Goal: Information Seeking & Learning: Find specific fact

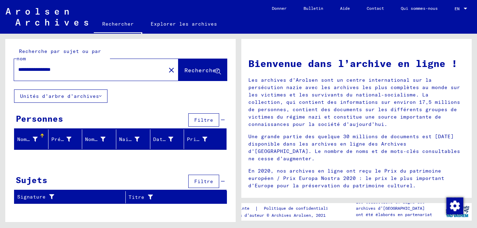
click at [97, 70] on input "**********" at bounding box center [87, 69] width 139 height 7
type input "*"
click at [203, 69] on span "Rechercher" at bounding box center [201, 70] width 35 height 7
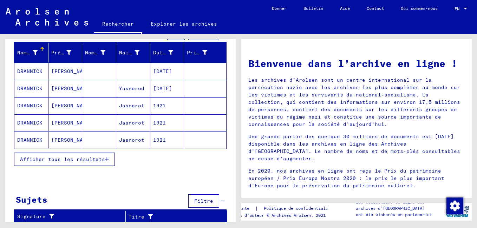
scroll to position [88, 0]
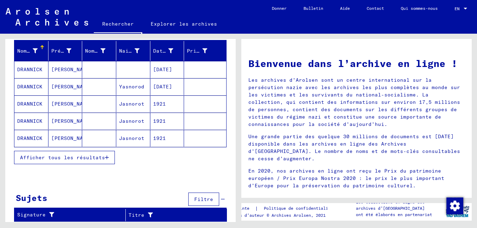
click at [99, 158] on span "Afficher tous les résultats" at bounding box center [62, 158] width 85 height 6
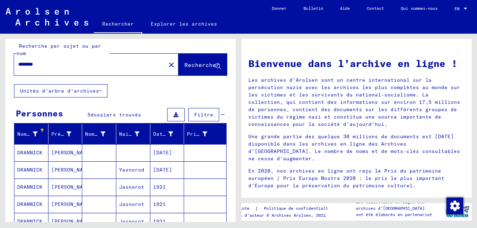
scroll to position [0, 0]
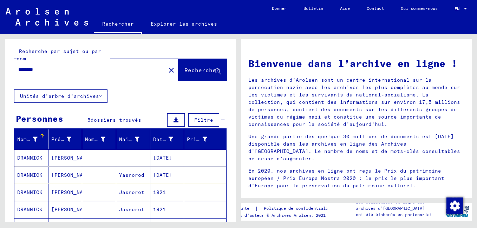
click at [103, 96] on button "Unités d’arbre d’archives" at bounding box center [60, 96] width 93 height 13
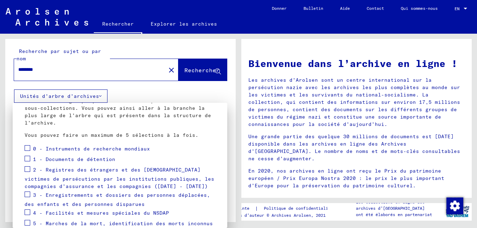
scroll to position [70, 0]
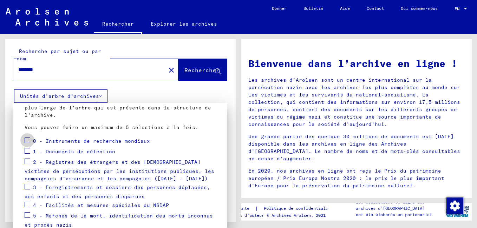
click at [27, 141] on span at bounding box center [28, 141] width 6 height 6
click at [30, 161] on div "2 - Registres des étrangers et des [DEMOGRAPHIC_DATA] victimes de persécutions …" at bounding box center [120, 169] width 191 height 25
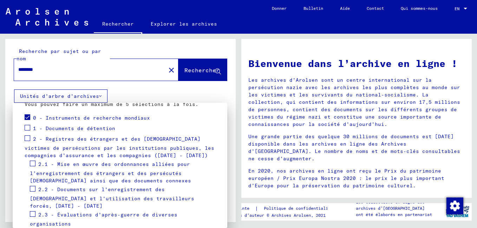
scroll to position [140, 0]
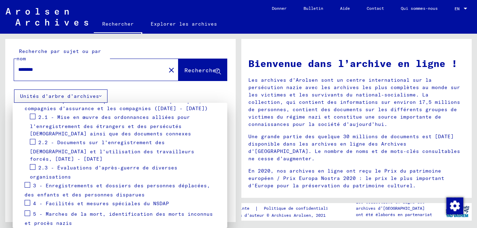
click at [28, 182] on span at bounding box center [28, 185] width 6 height 6
click at [29, 182] on span at bounding box center [28, 185] width 6 height 6
click at [63, 183] on span "3 - Enregistrements et dossiers des personnes déplacées, des enfants et des per…" at bounding box center [117, 191] width 185 height 16
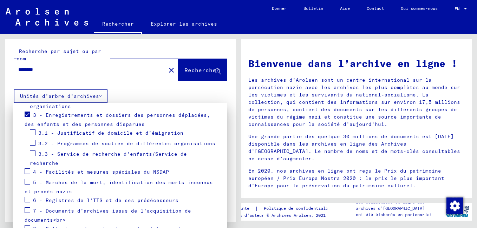
scroll to position [240, 0]
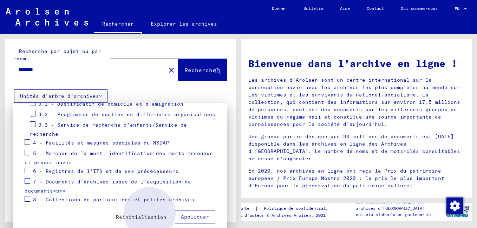
click at [181, 214] on span "Appliquer" at bounding box center [195, 217] width 28 height 6
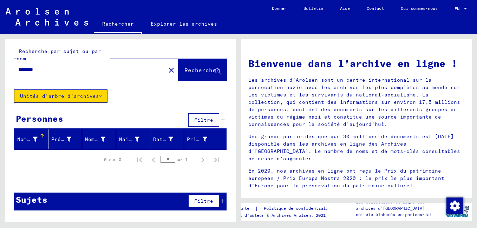
click at [25, 140] on font "Nom de famille" at bounding box center [39, 139] width 44 height 6
click at [195, 74] on button "Rechercher" at bounding box center [202, 70] width 48 height 22
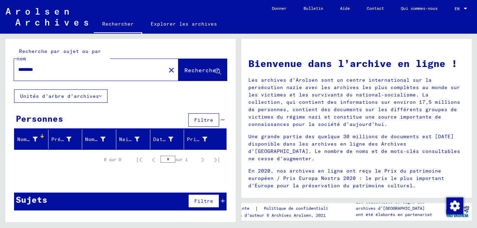
click at [99, 95] on icon at bounding box center [100, 96] width 2 height 5
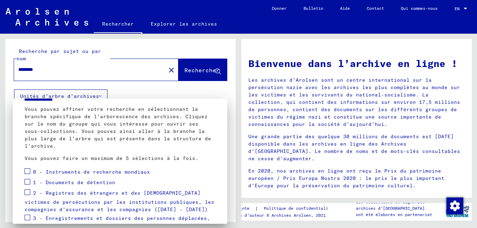
scroll to position [70, 0]
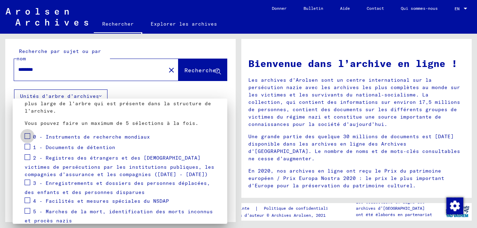
click at [29, 136] on span at bounding box center [28, 136] width 6 height 6
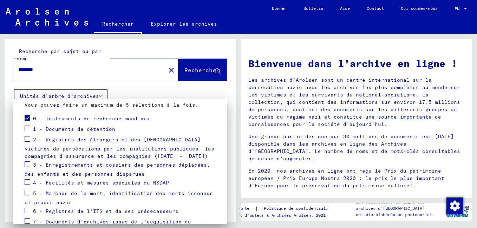
scroll to position [105, 0]
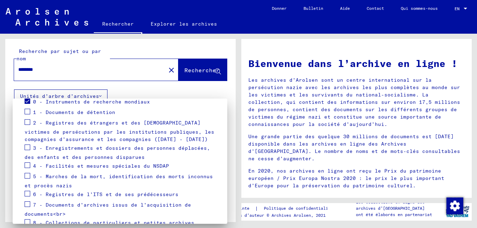
click at [61, 149] on span "3 - Enregistrements et dossiers des personnes déplacées, des enfants et des per…" at bounding box center [117, 153] width 185 height 16
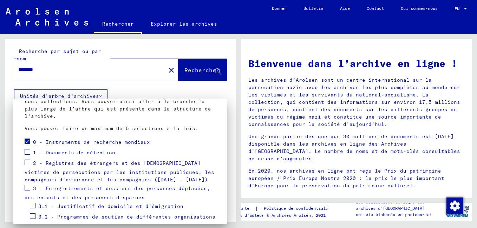
scroll to position [70, 0]
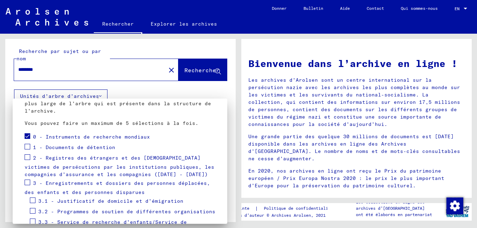
click at [85, 140] on span "0 - Instruments de recherche mondiaux" at bounding box center [91, 137] width 117 height 6
drag, startPoint x: 85, startPoint y: 140, endPoint x: 75, endPoint y: 136, distance: 10.7
click at [75, 136] on span "0 - Instruments de recherche mondiaux" at bounding box center [91, 137] width 117 height 6
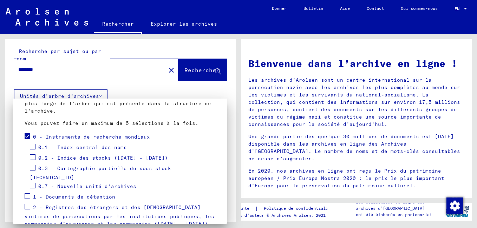
click at [75, 136] on span "0 - Instruments de recherche mondiaux" at bounding box center [91, 137] width 117 height 6
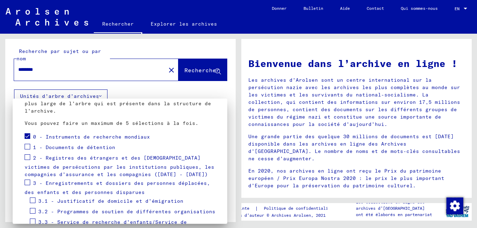
drag, startPoint x: 75, startPoint y: 136, endPoint x: 98, endPoint y: 137, distance: 22.9
click at [98, 137] on span "0 - Instruments de recherche mondiaux" at bounding box center [91, 137] width 117 height 6
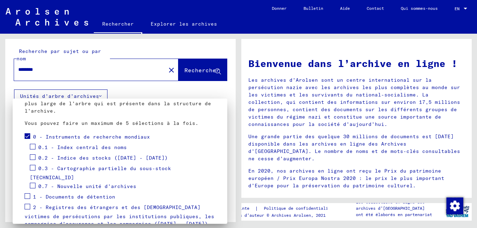
click at [87, 147] on span "0.1 - Index central des noms" at bounding box center [82, 147] width 88 height 6
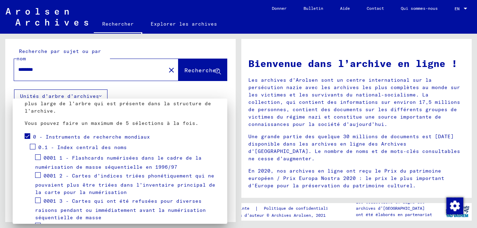
drag, startPoint x: 87, startPoint y: 147, endPoint x: 142, endPoint y: 152, distance: 55.0
click at [142, 152] on mat-tree-node "0.1 - Index central des noms" at bounding box center [120, 148] width 191 height 11
click at [98, 147] on span "0.1 - Index central des noms" at bounding box center [82, 147] width 88 height 6
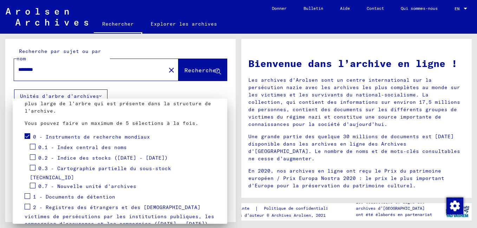
scroll to position [105, 0]
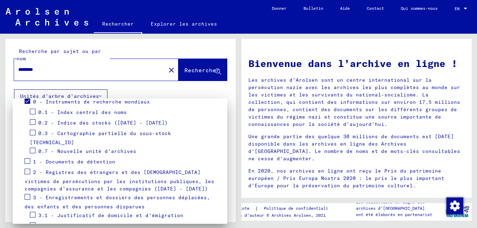
click at [100, 169] on span "2 - Registres des étrangers et des [DEMOGRAPHIC_DATA] victimes de persécutions …" at bounding box center [120, 180] width 190 height 23
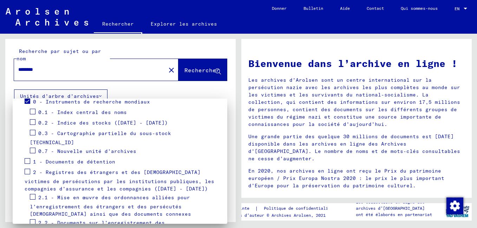
click at [100, 169] on span "2 - Registres des étrangers et des [DEMOGRAPHIC_DATA] victimes de persécutions …" at bounding box center [120, 180] width 190 height 23
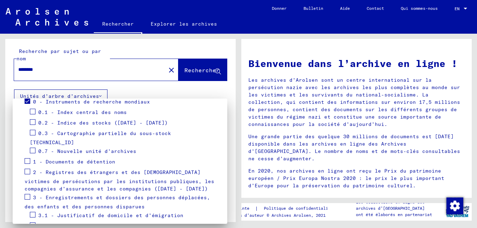
click at [100, 169] on span "2 - Registres des étrangers et des [DEMOGRAPHIC_DATA] victimes de persécutions …" at bounding box center [120, 180] width 190 height 23
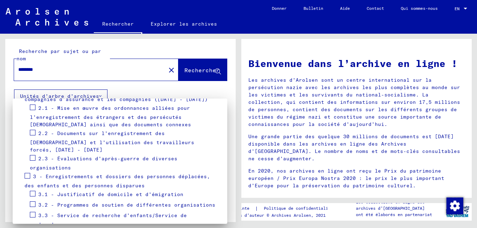
scroll to position [211, 0]
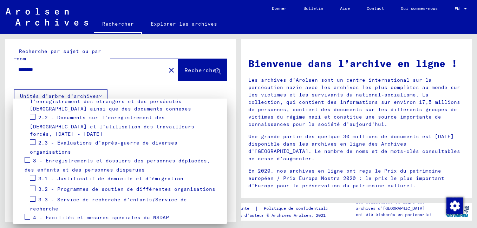
click at [97, 114] on span "2.2 - Documents sur l’enregistrement des [DEMOGRAPHIC_DATA] et l’utilisation de…" at bounding box center [112, 125] width 164 height 23
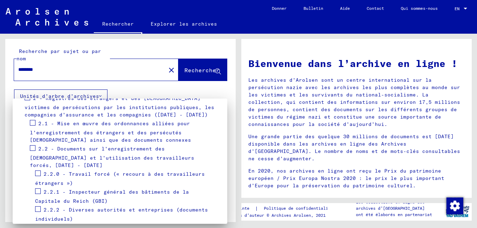
scroll to position [176, 0]
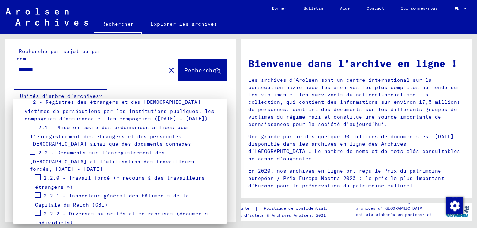
click at [107, 175] on span "2.2.0 - Travail forcé (« recours à des travailleurs étrangers »)" at bounding box center [120, 183] width 170 height 16
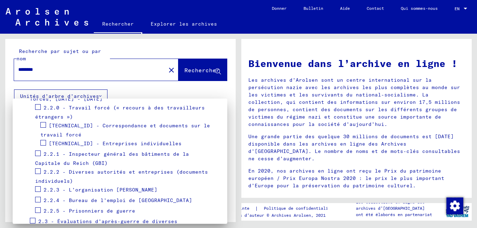
scroll to position [281, 0]
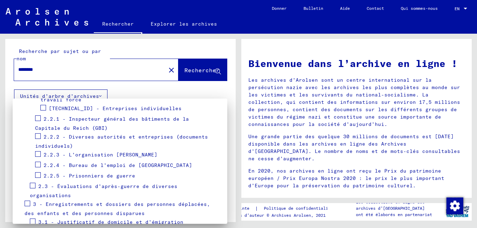
click at [136, 201] on span "3 - Enregistrements et dossiers des personnes déplacées, des enfants et des per…" at bounding box center [117, 209] width 185 height 16
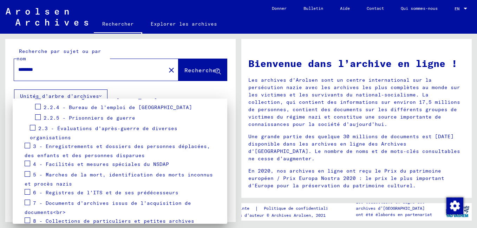
scroll to position [351, 0]
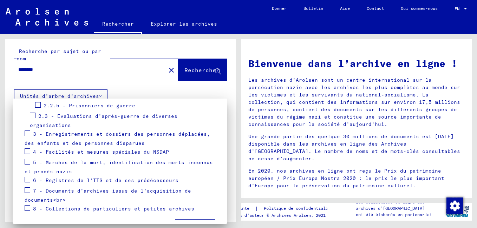
click at [93, 206] on span "8 - Collections de particuliers et petites archives" at bounding box center [113, 209] width 161 height 6
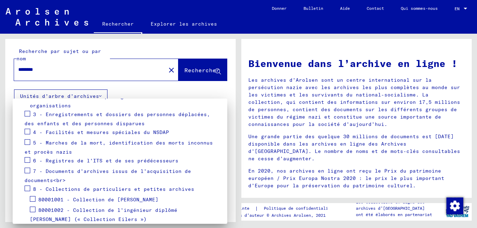
scroll to position [386, 0]
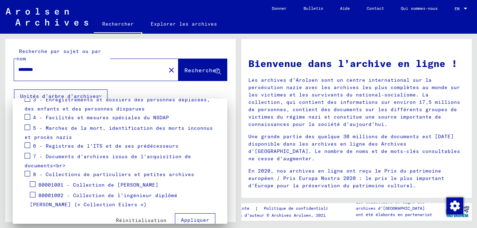
click at [27, 171] on span at bounding box center [28, 174] width 6 height 6
click at [193, 217] on span "Appliquer" at bounding box center [195, 220] width 28 height 6
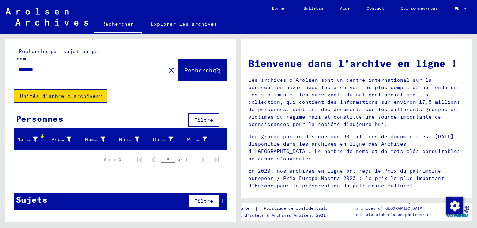
click at [74, 68] on input "********" at bounding box center [87, 69] width 139 height 7
click at [93, 98] on font "Unités d’arbre d’archives" at bounding box center [59, 96] width 79 height 6
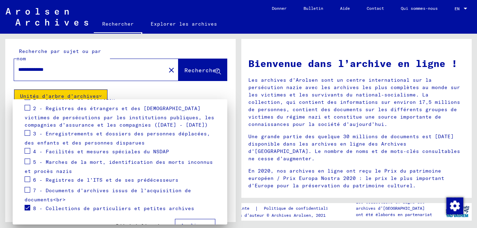
scroll to position [140, 0]
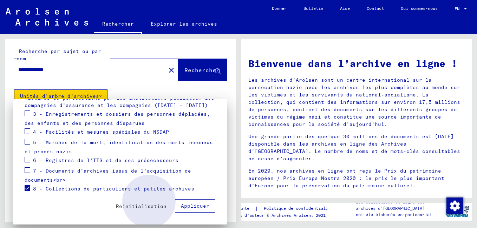
click at [181, 205] on span "Appliquer" at bounding box center [195, 206] width 28 height 6
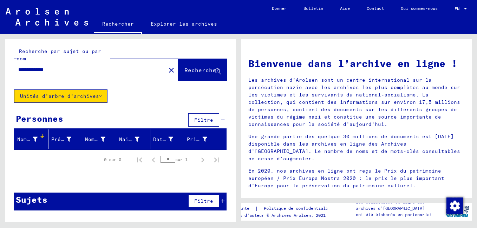
click at [100, 97] on icon at bounding box center [100, 96] width 2 height 5
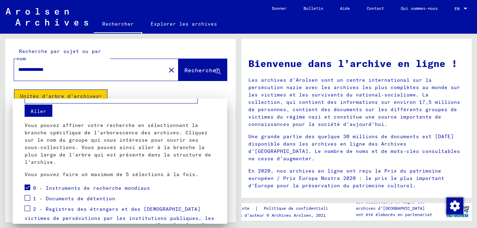
scroll to position [70, 0]
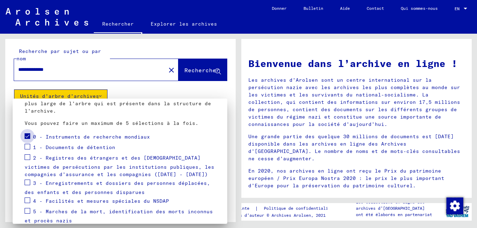
click at [25, 139] on span at bounding box center [28, 136] width 6 height 6
click at [28, 159] on span at bounding box center [28, 158] width 6 height 6
click at [29, 181] on span at bounding box center [28, 183] width 6 height 6
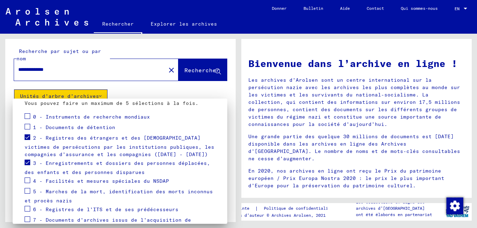
scroll to position [140, 0]
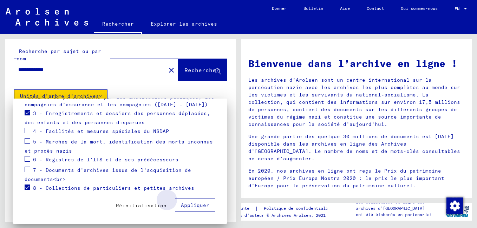
click at [196, 203] on span "Appliquer" at bounding box center [195, 205] width 28 height 6
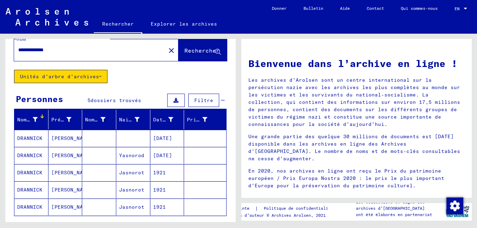
scroll to position [70, 0]
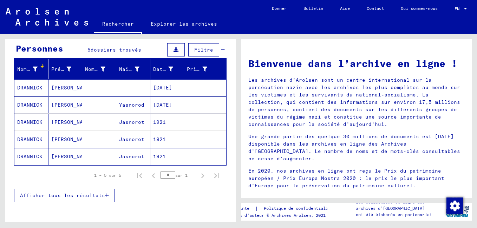
click at [93, 198] on span "Afficher tous les résultats" at bounding box center [62, 195] width 85 height 6
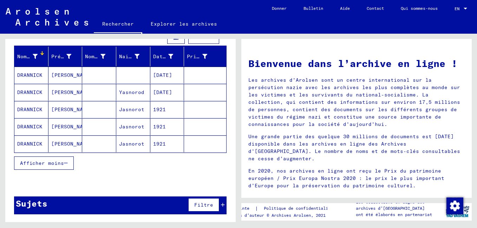
scroll to position [0, 0]
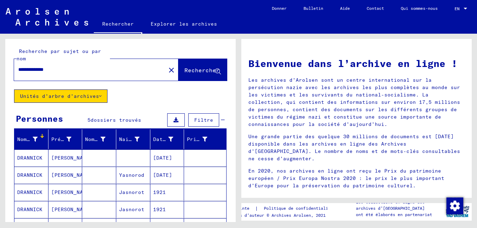
click at [101, 96] on icon at bounding box center [100, 96] width 2 height 5
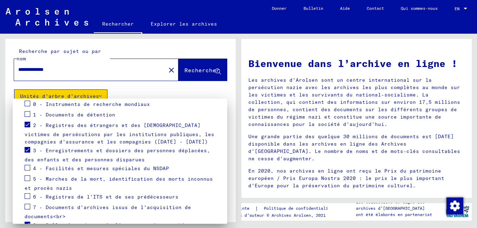
scroll to position [105, 0]
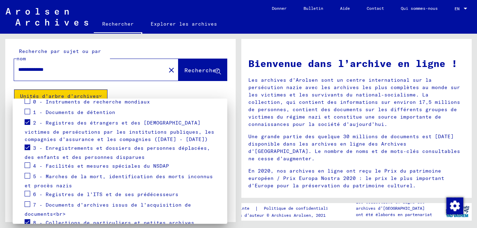
click at [27, 196] on span at bounding box center [28, 194] width 6 height 6
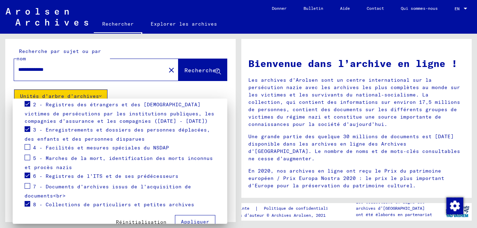
scroll to position [140, 0]
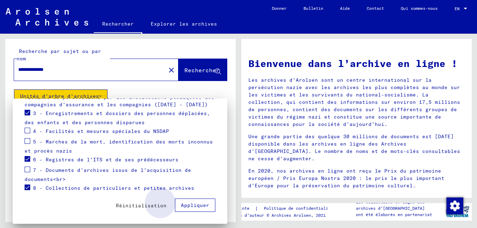
click at [189, 206] on span "Appliquer" at bounding box center [195, 205] width 28 height 6
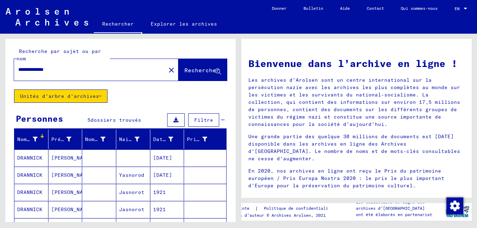
click at [71, 72] on input "**********" at bounding box center [87, 69] width 139 height 7
type input "*"
type input "**********"
click at [184, 72] on span "Rechercher" at bounding box center [201, 70] width 35 height 7
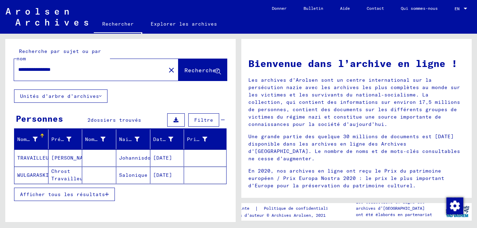
drag, startPoint x: 84, startPoint y: 70, endPoint x: -1, endPoint y: 74, distance: 85.1
click at [0, 74] on html "**********" at bounding box center [238, 114] width 477 height 228
click at [209, 71] on span "Rechercher" at bounding box center [201, 70] width 35 height 7
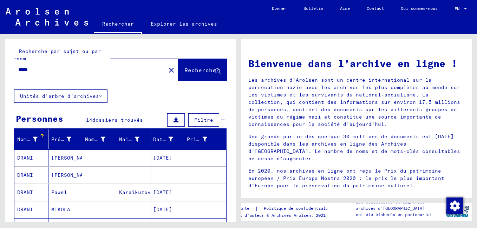
click at [209, 71] on span "Rechercher" at bounding box center [201, 70] width 35 height 7
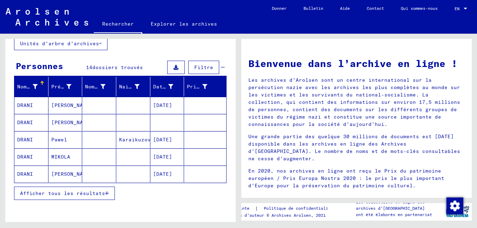
scroll to position [70, 0]
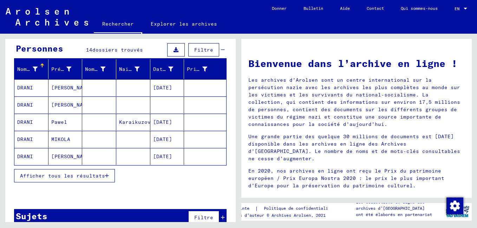
click at [98, 176] on span "Afficher tous les résultats" at bounding box center [62, 176] width 85 height 6
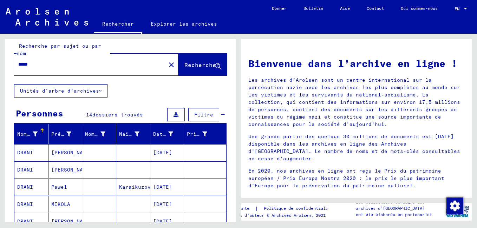
scroll to position [0, 0]
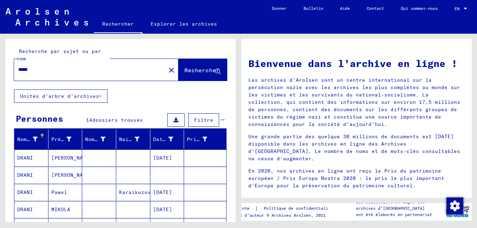
click at [101, 94] on icon at bounding box center [100, 96] width 2 height 5
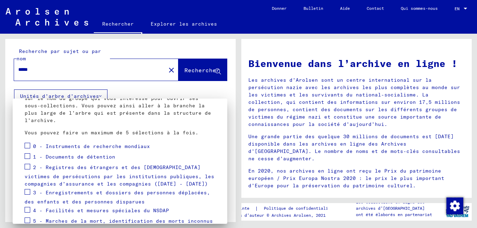
scroll to position [70, 0]
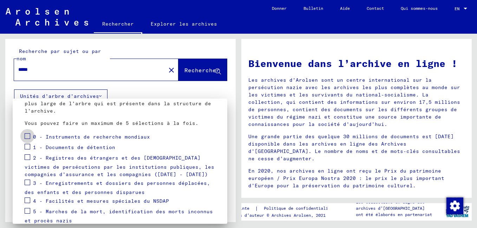
click at [27, 134] on span at bounding box center [28, 136] width 6 height 6
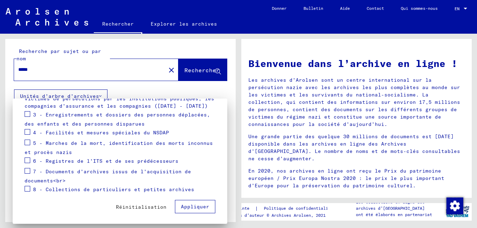
scroll to position [140, 0]
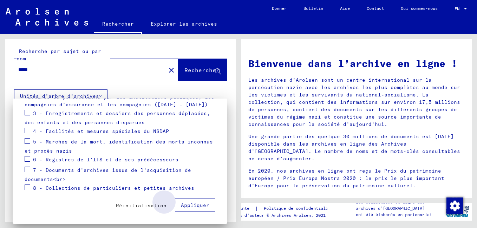
click at [193, 205] on span "Appliquer" at bounding box center [195, 205] width 28 height 6
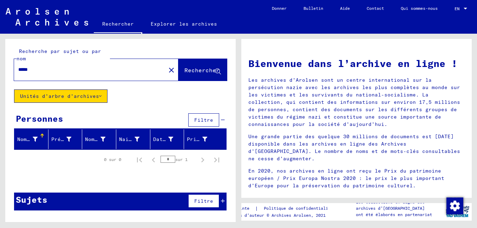
click at [38, 68] on input "*****" at bounding box center [87, 69] width 139 height 7
type input "*******"
click at [194, 69] on span "Rechercher" at bounding box center [201, 70] width 35 height 7
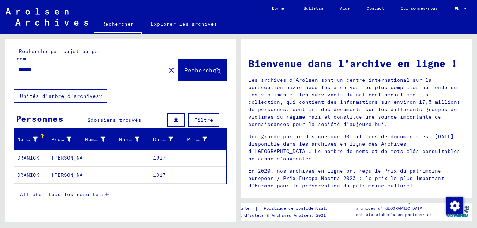
click at [156, 161] on mat-cell "1917" at bounding box center [167, 158] width 34 height 17
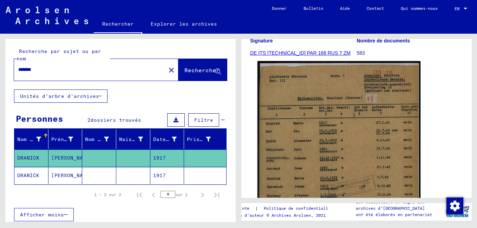
click at [287, 140] on img at bounding box center [338, 175] width 163 height 229
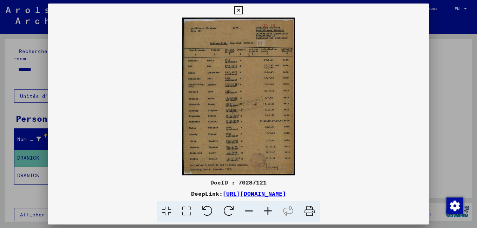
click at [287, 140] on img at bounding box center [238, 97] width 381 height 158
click at [267, 211] on icon at bounding box center [267, 211] width 19 height 21
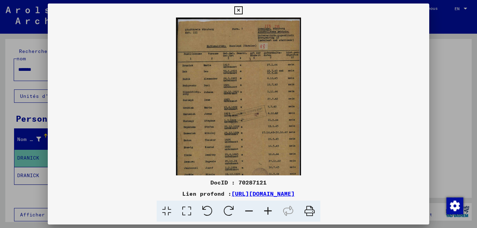
click at [267, 211] on icon at bounding box center [267, 211] width 19 height 21
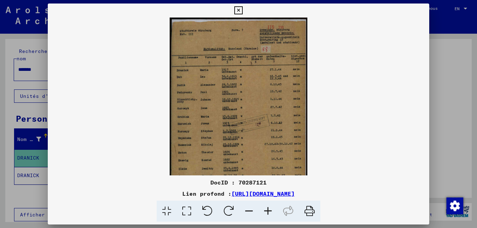
click at [267, 211] on icon at bounding box center [267, 211] width 19 height 21
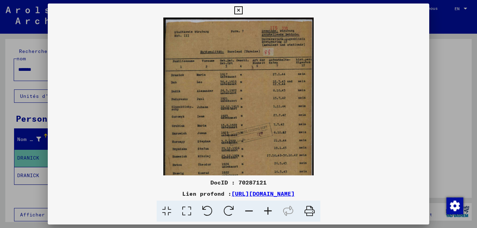
click at [267, 211] on icon at bounding box center [267, 211] width 19 height 21
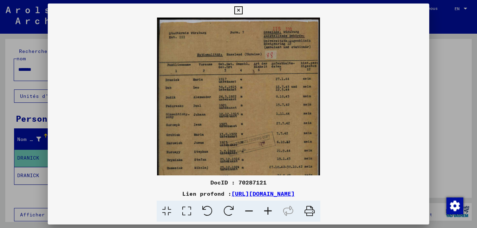
click at [267, 211] on icon at bounding box center [267, 211] width 19 height 21
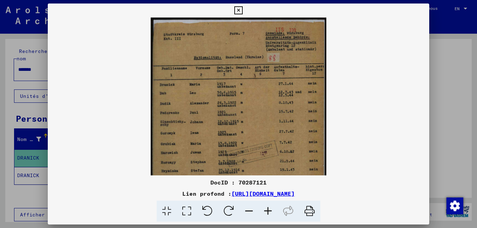
click at [267, 211] on icon at bounding box center [267, 211] width 19 height 21
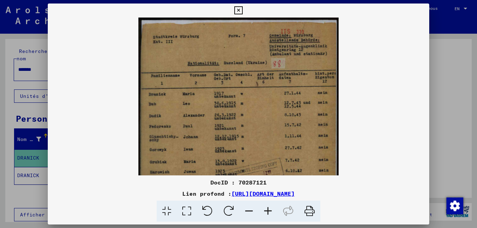
click at [267, 211] on icon at bounding box center [267, 211] width 19 height 21
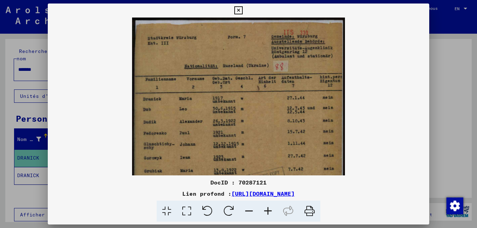
click at [267, 211] on icon at bounding box center [267, 211] width 19 height 21
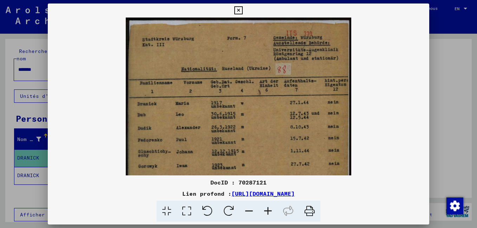
scroll to position [4, 0]
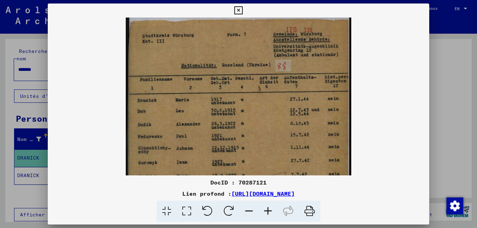
drag, startPoint x: 285, startPoint y: 92, endPoint x: 248, endPoint y: 127, distance: 51.2
click at [248, 127] on img at bounding box center [238, 172] width 225 height 316
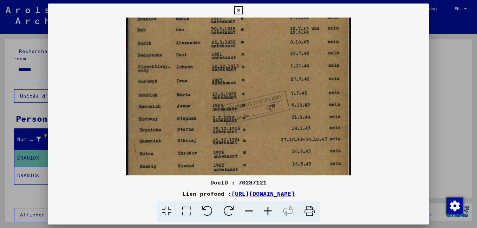
scroll to position [98, 0]
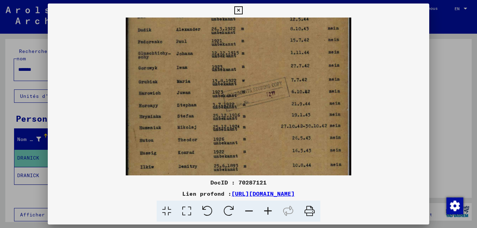
drag, startPoint x: 253, startPoint y: 103, endPoint x: 260, endPoint y: 51, distance: 52.7
click at [260, 51] on img at bounding box center [238, 77] width 225 height 316
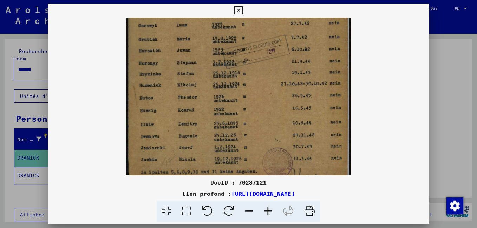
scroll to position [158, 0]
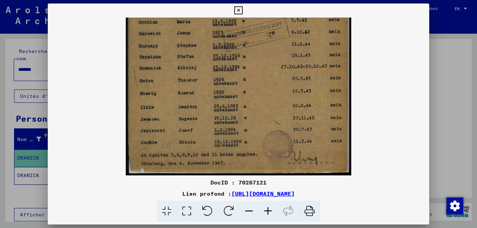
drag, startPoint x: 262, startPoint y: 150, endPoint x: 241, endPoint y: 59, distance: 93.0
click at [241, 59] on img at bounding box center [238, 18] width 225 height 316
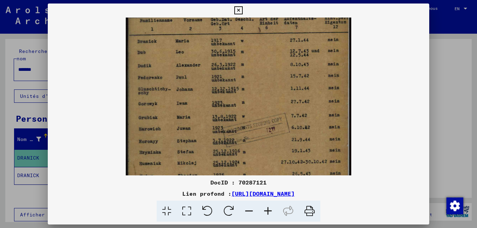
drag, startPoint x: 270, startPoint y: 80, endPoint x: 261, endPoint y: 176, distance: 95.9
click at [261, 176] on div "DocID : 70287121 Lien profond : [URL][DOMAIN_NAME]" at bounding box center [238, 113] width 381 height 219
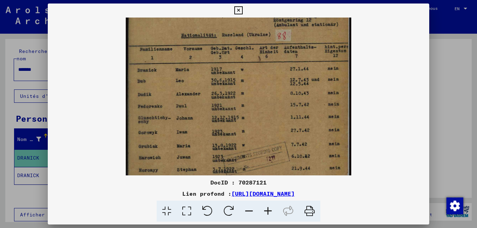
scroll to position [0, 0]
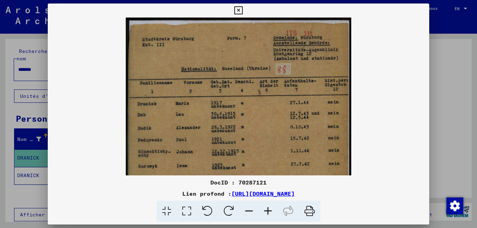
drag, startPoint x: 267, startPoint y: 91, endPoint x: 260, endPoint y: 156, distance: 65.0
click at [262, 179] on div "DocID : 70287121 Lien profond : [URL][DOMAIN_NAME]" at bounding box center [238, 113] width 381 height 219
drag, startPoint x: 263, startPoint y: 116, endPoint x: 244, endPoint y: 172, distance: 58.5
click at [242, 180] on div "DocID : 70287121 Lien profond : [URL][DOMAIN_NAME]" at bounding box center [238, 113] width 381 height 219
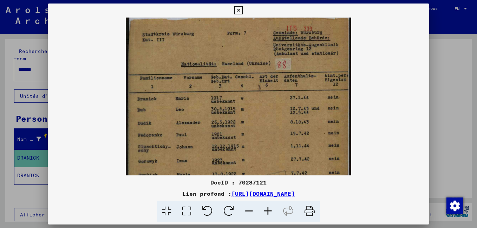
click at [302, 71] on img at bounding box center [238, 171] width 225 height 316
click at [260, 183] on div "DocID : 70287121" at bounding box center [238, 182] width 381 height 8
drag, startPoint x: 263, startPoint y: 110, endPoint x: 256, endPoint y: 110, distance: 6.7
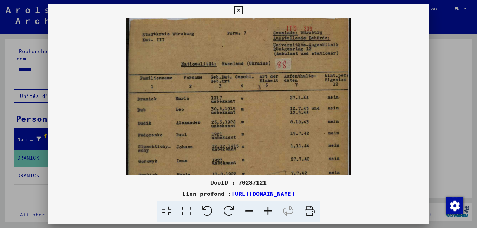
click at [256, 110] on img at bounding box center [238, 171] width 225 height 316
